Goal: Information Seeking & Learning: Learn about a topic

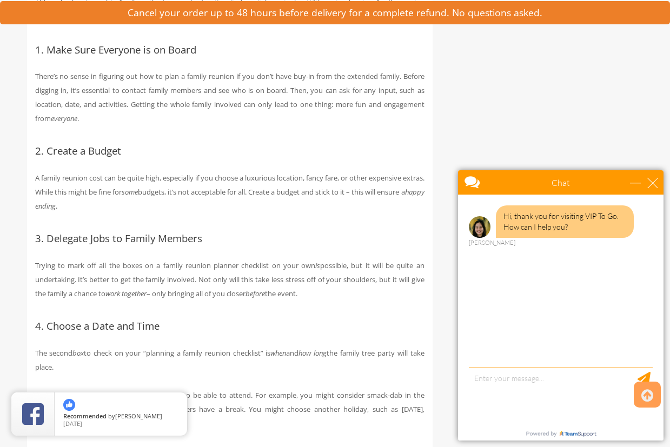
scroll to position [1041, 0]
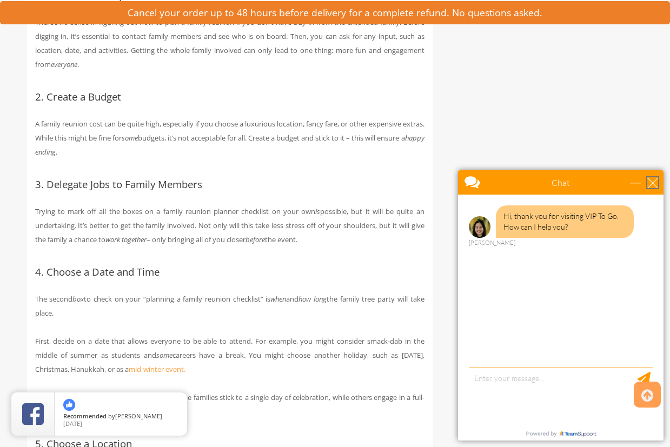
click at [655, 184] on div "close" at bounding box center [652, 182] width 11 height 11
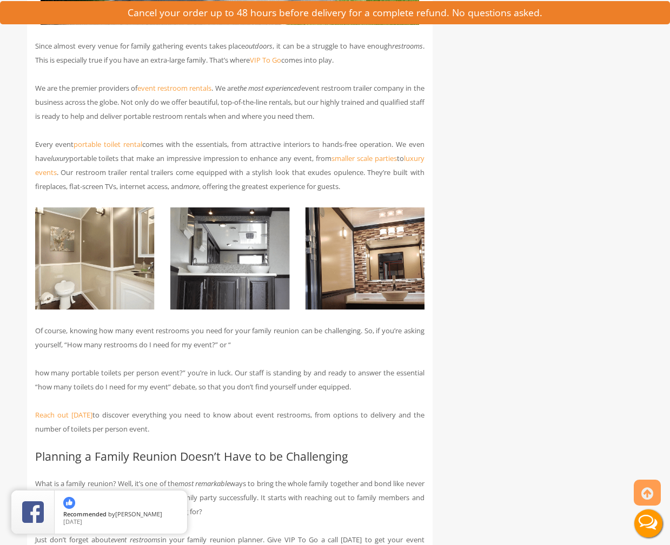
scroll to position [3689, 0]
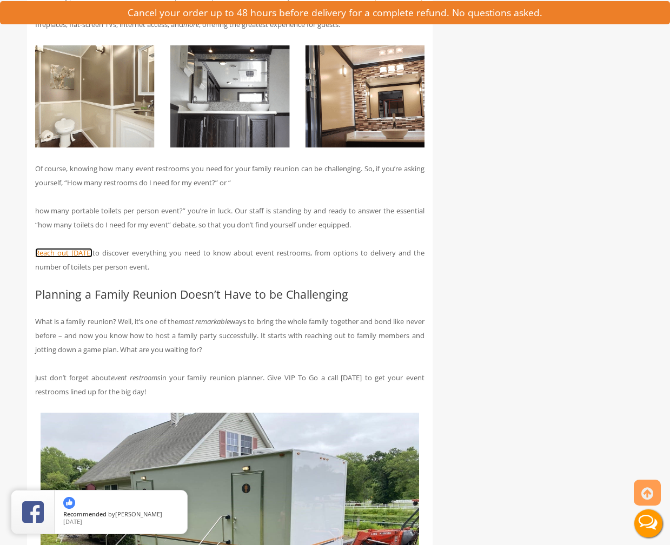
click at [81, 258] on link "Reach out today" at bounding box center [63, 253] width 57 height 10
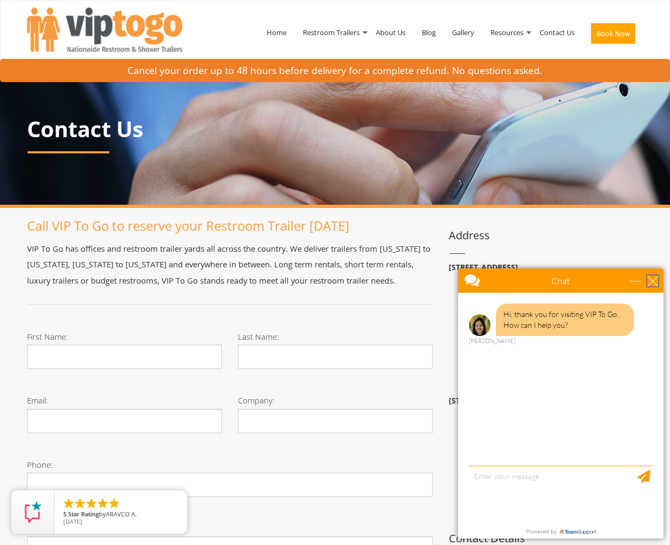
click at [656, 279] on div "close" at bounding box center [652, 281] width 11 height 11
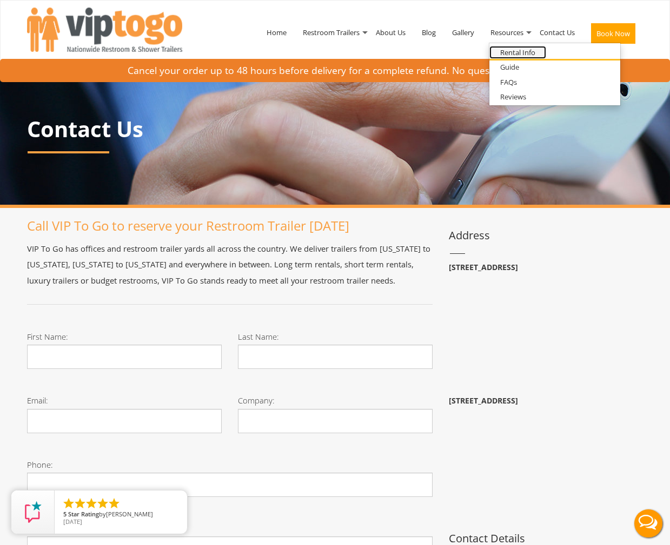
click at [523, 52] on link "Rental Info" at bounding box center [517, 53] width 57 height 14
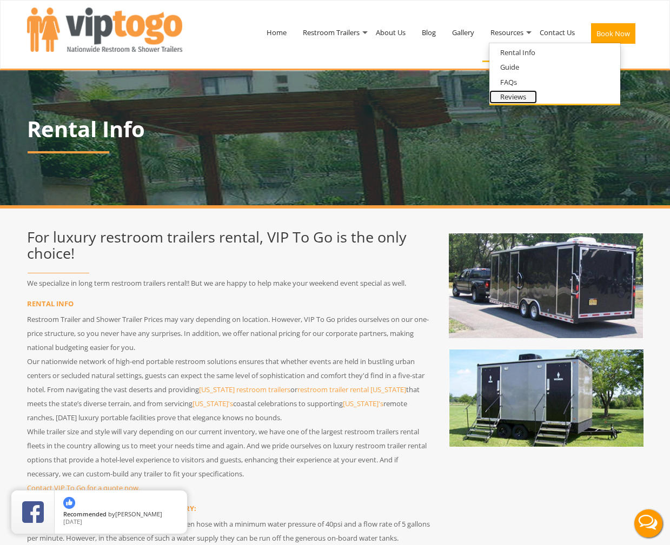
click at [511, 99] on link "Reviews" at bounding box center [513, 97] width 48 height 14
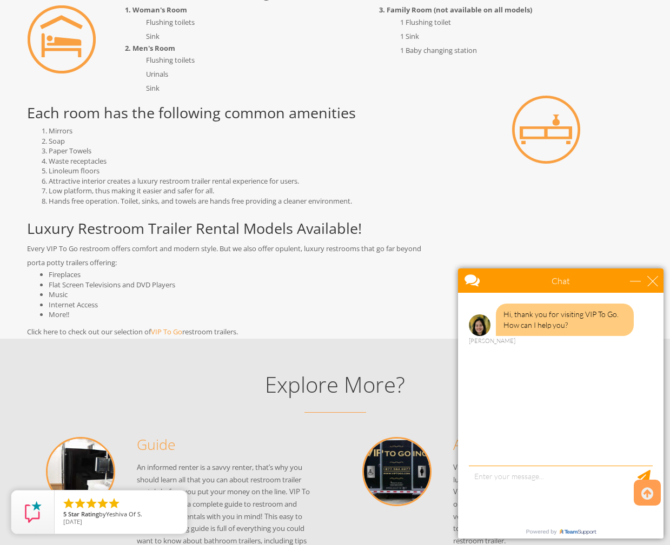
scroll to position [1027, 0]
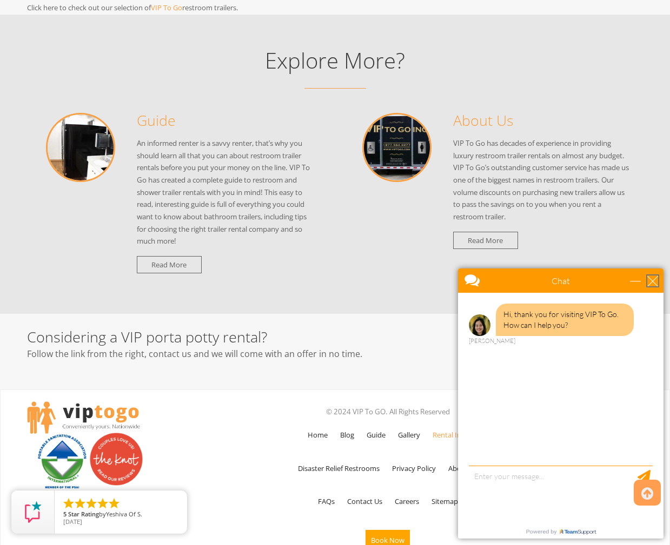
click at [654, 285] on div "close" at bounding box center [652, 281] width 11 height 11
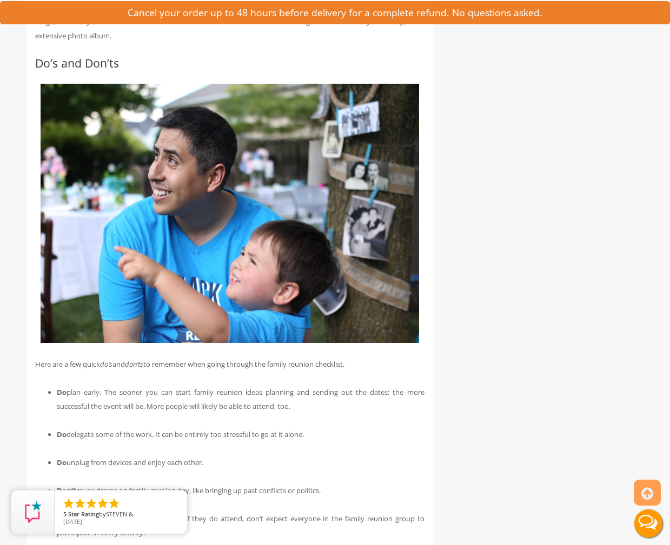
scroll to position [2599, 0]
